Goal: Subscribe to service/newsletter

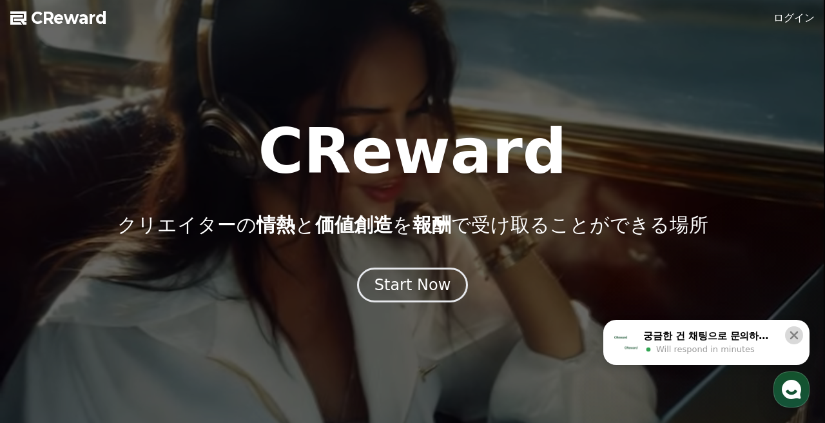
click at [796, 334] on icon at bounding box center [793, 335] width 13 height 13
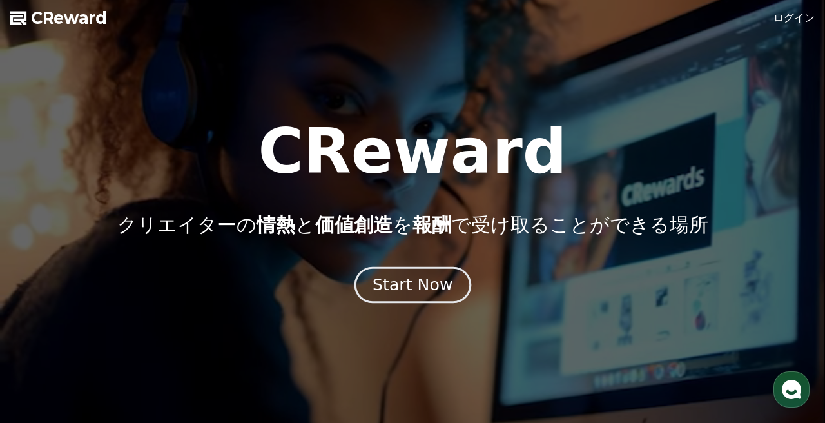
click at [420, 285] on div "Start Now" at bounding box center [412, 285] width 80 height 22
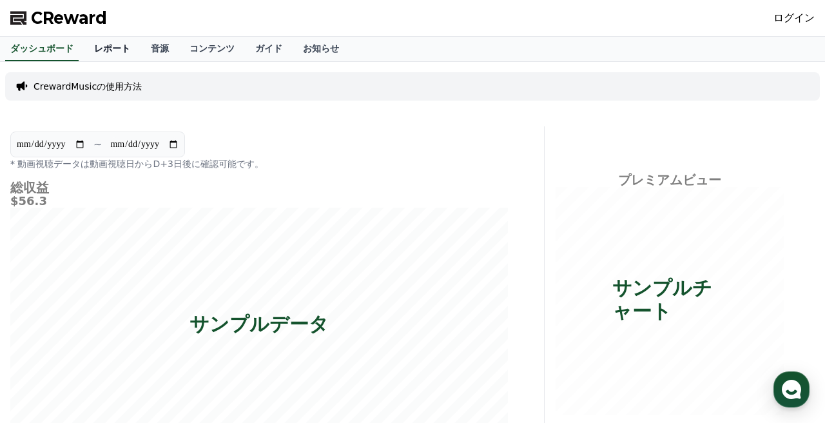
click at [115, 45] on link "レポート" at bounding box center [112, 49] width 57 height 24
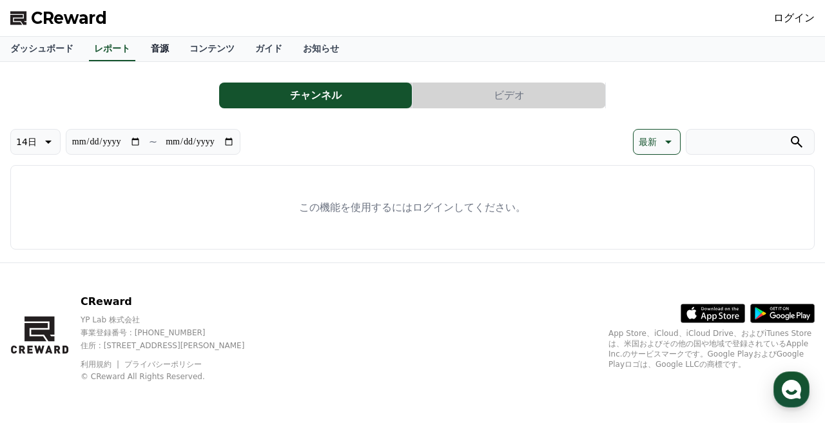
click at [162, 46] on link "音源" at bounding box center [159, 49] width 39 height 24
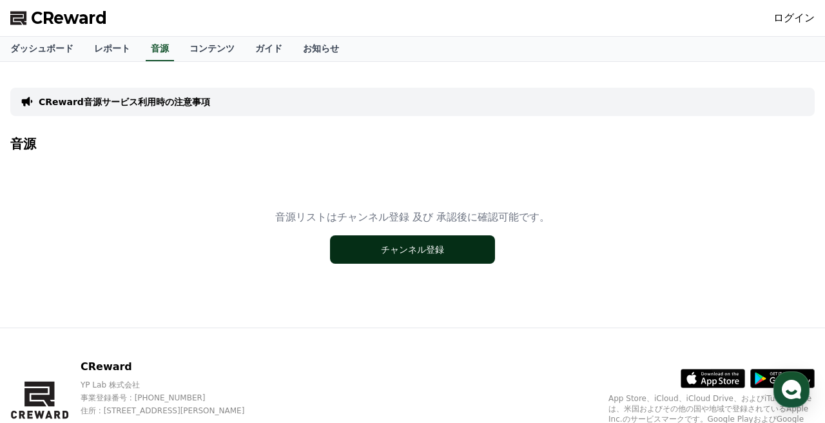
click at [423, 249] on button "チャンネル登録" at bounding box center [412, 249] width 165 height 28
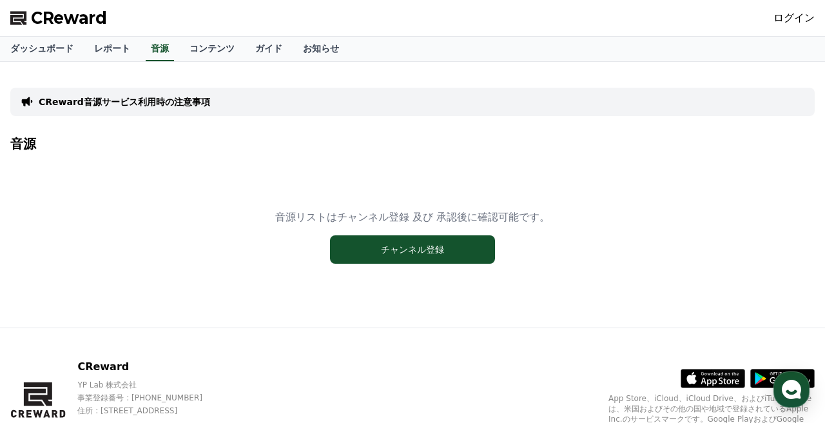
scroll to position [65, 0]
